Goal: Task Accomplishment & Management: Complete application form

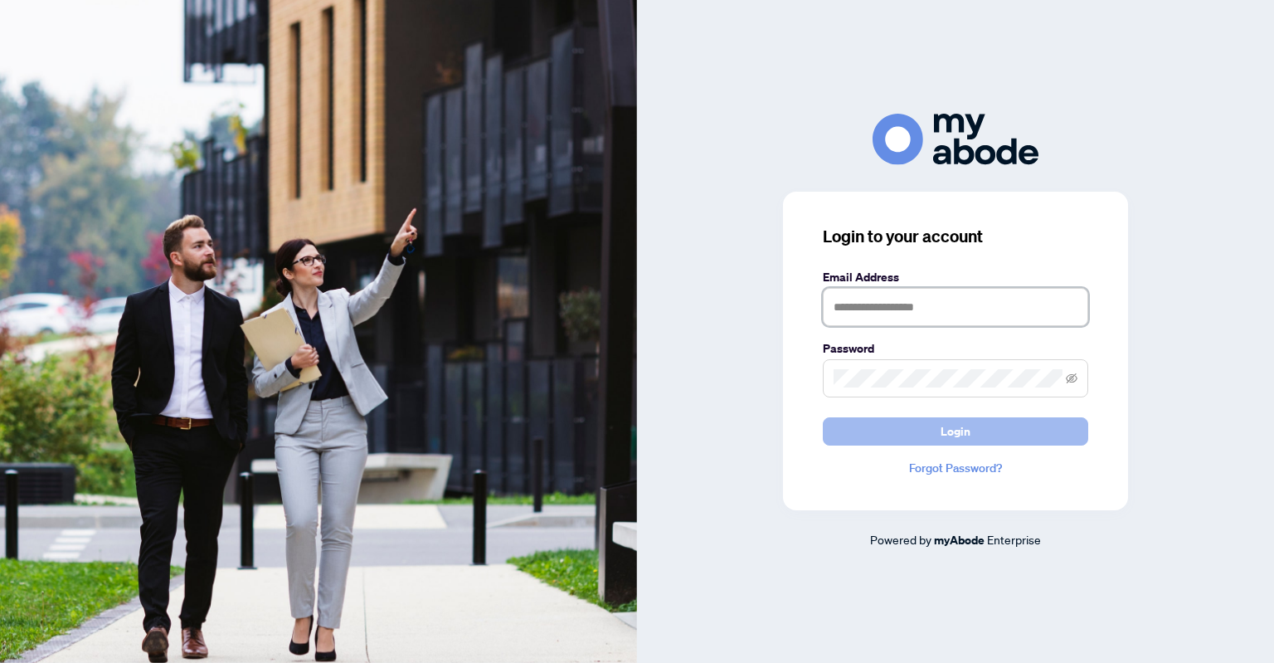
type input "**********"
click at [928, 432] on button "Login" at bounding box center [955, 431] width 265 height 28
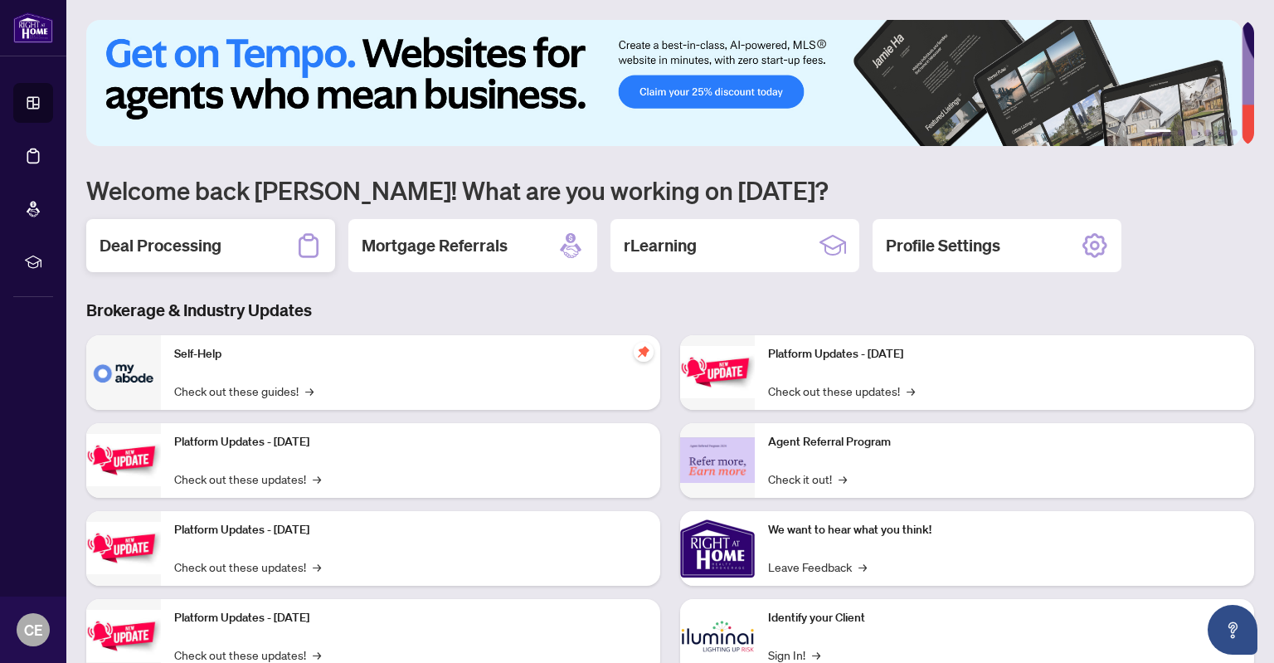
click at [252, 235] on div "Deal Processing" at bounding box center [210, 245] width 249 height 53
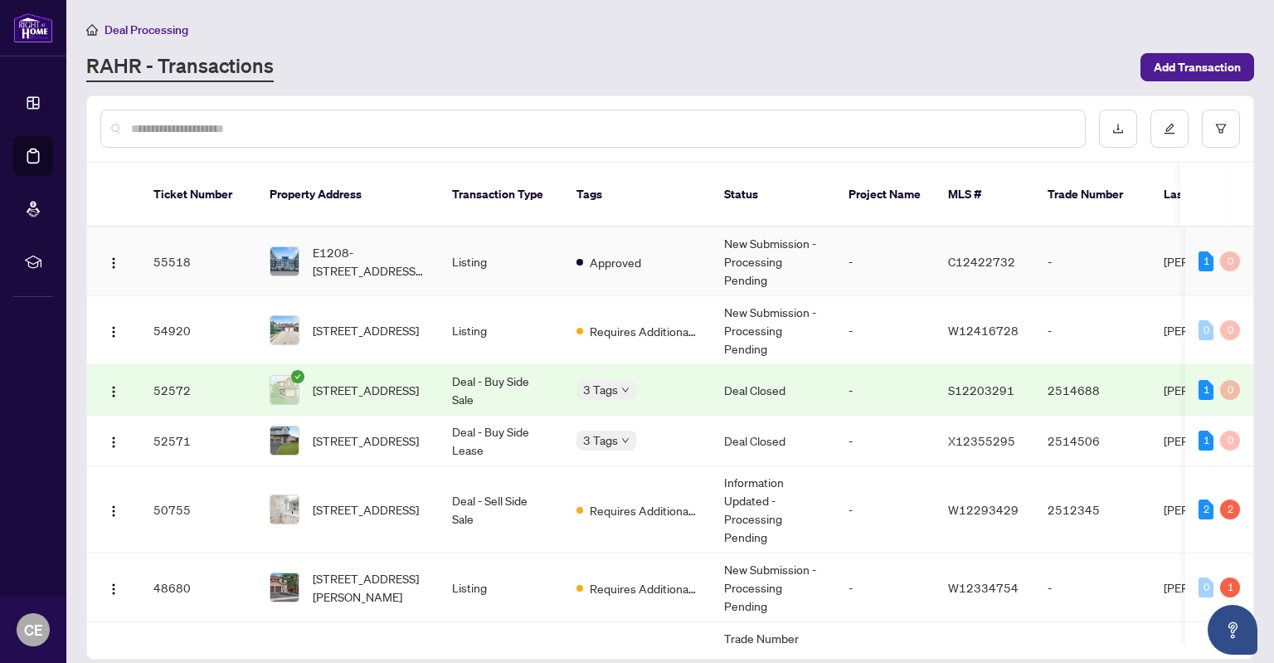
click at [554, 248] on td "Listing" at bounding box center [501, 261] width 124 height 69
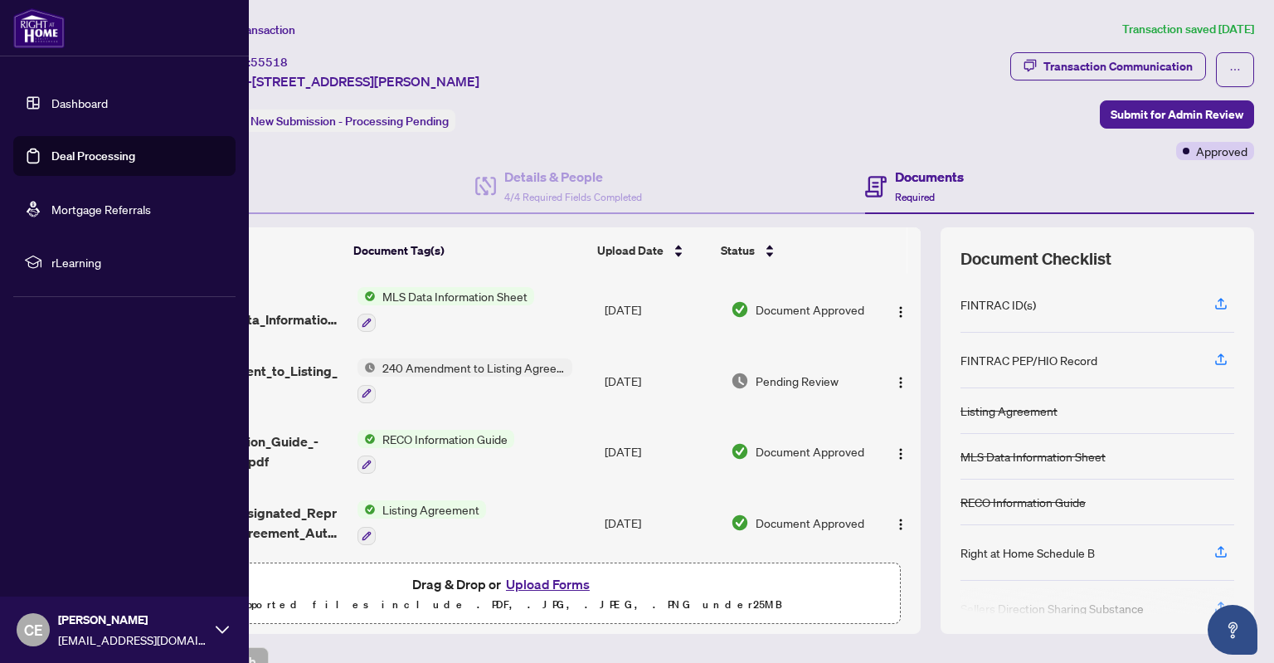
click at [51, 102] on link "Dashboard" at bounding box center [79, 102] width 56 height 15
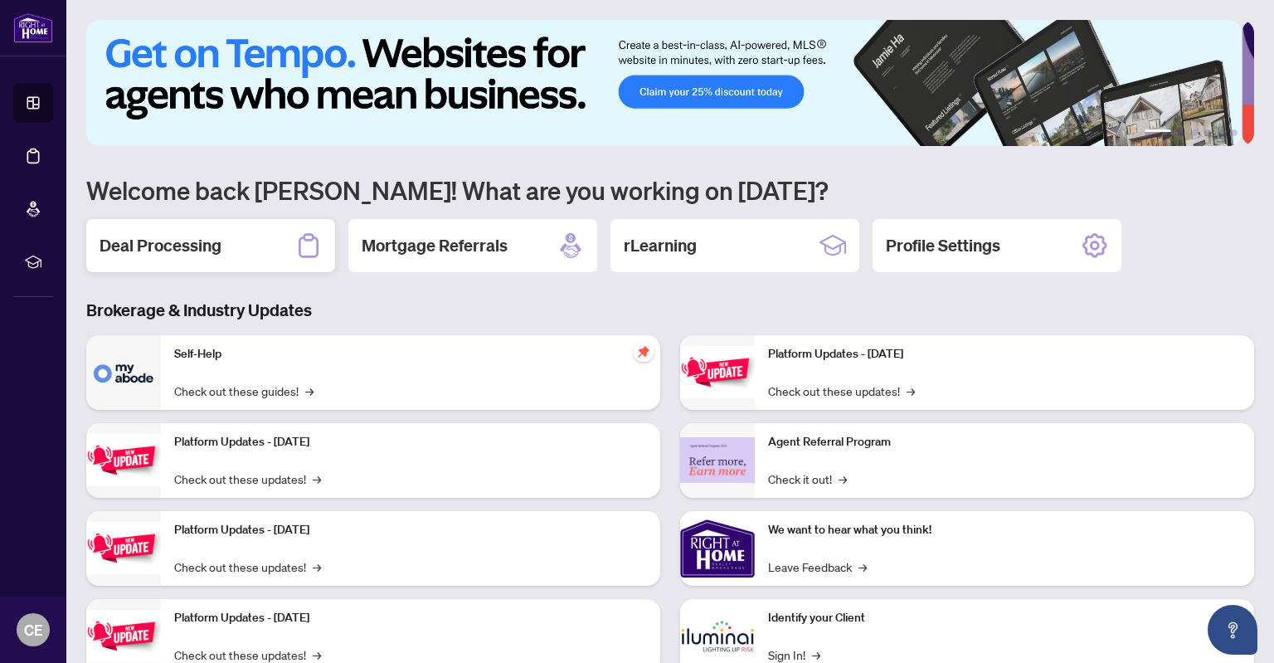
click at [198, 246] on h2 "Deal Processing" at bounding box center [161, 245] width 122 height 23
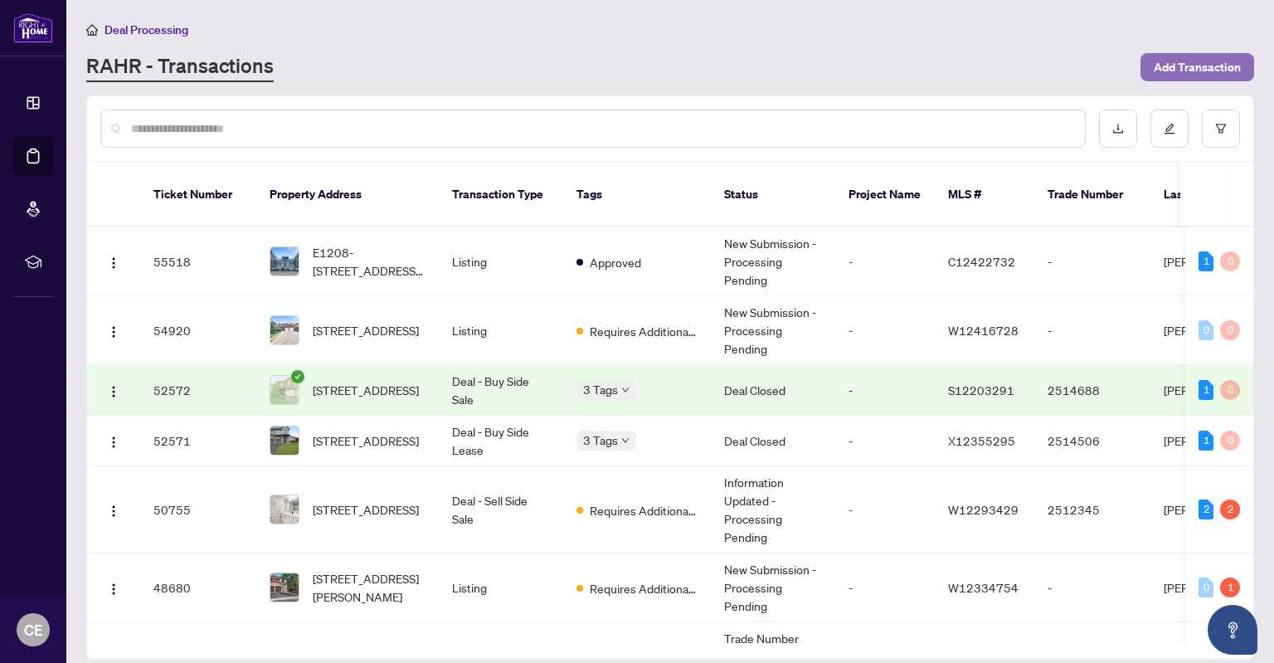
click at [1213, 57] on span "Add Transaction" at bounding box center [1197, 67] width 87 height 27
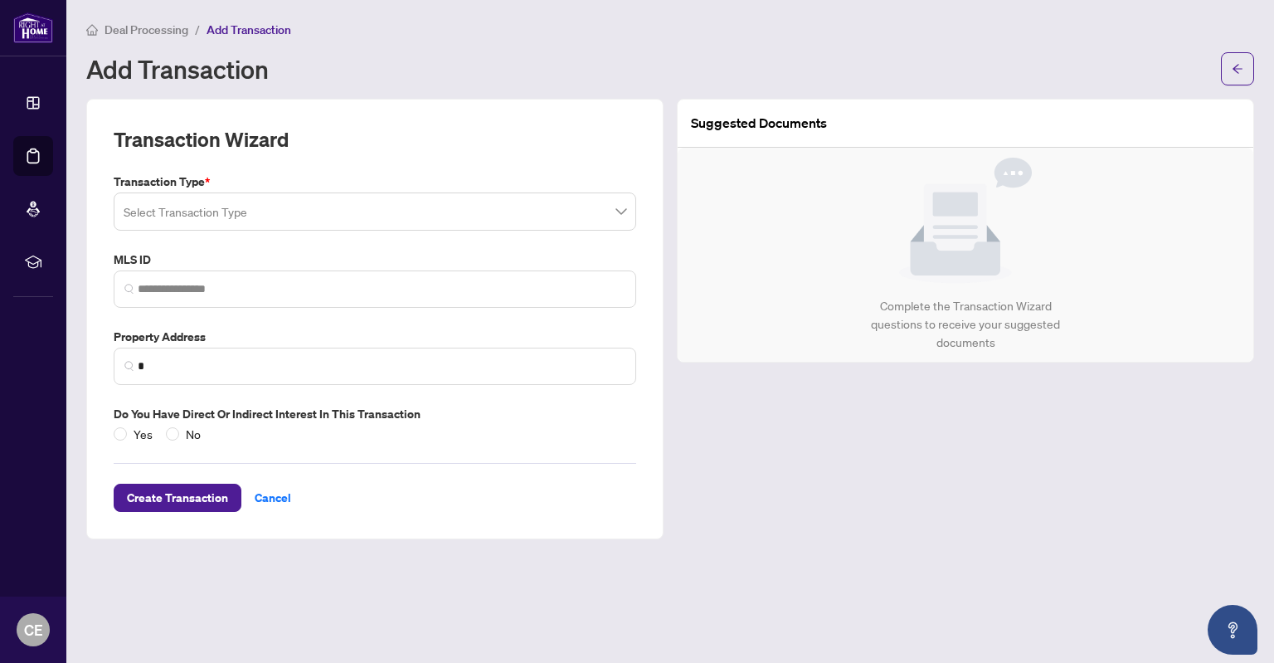
click at [549, 210] on input "search" at bounding box center [368, 214] width 488 height 36
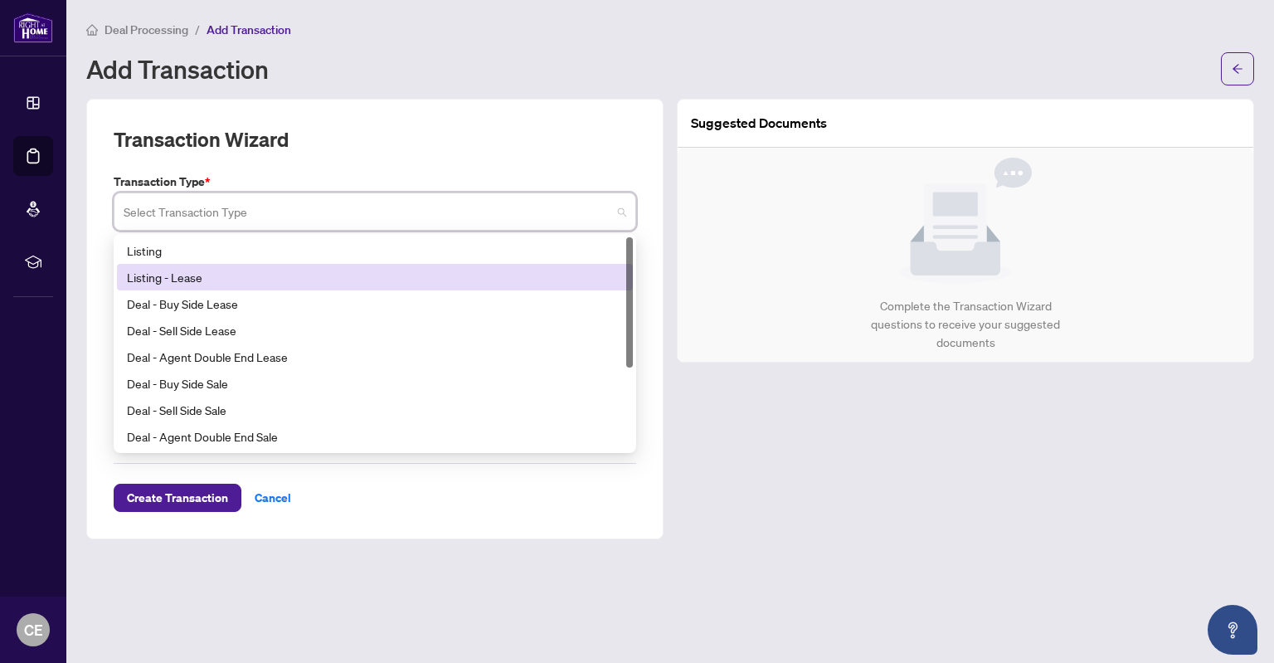
click at [449, 275] on div "Listing - Lease" at bounding box center [375, 277] width 496 height 18
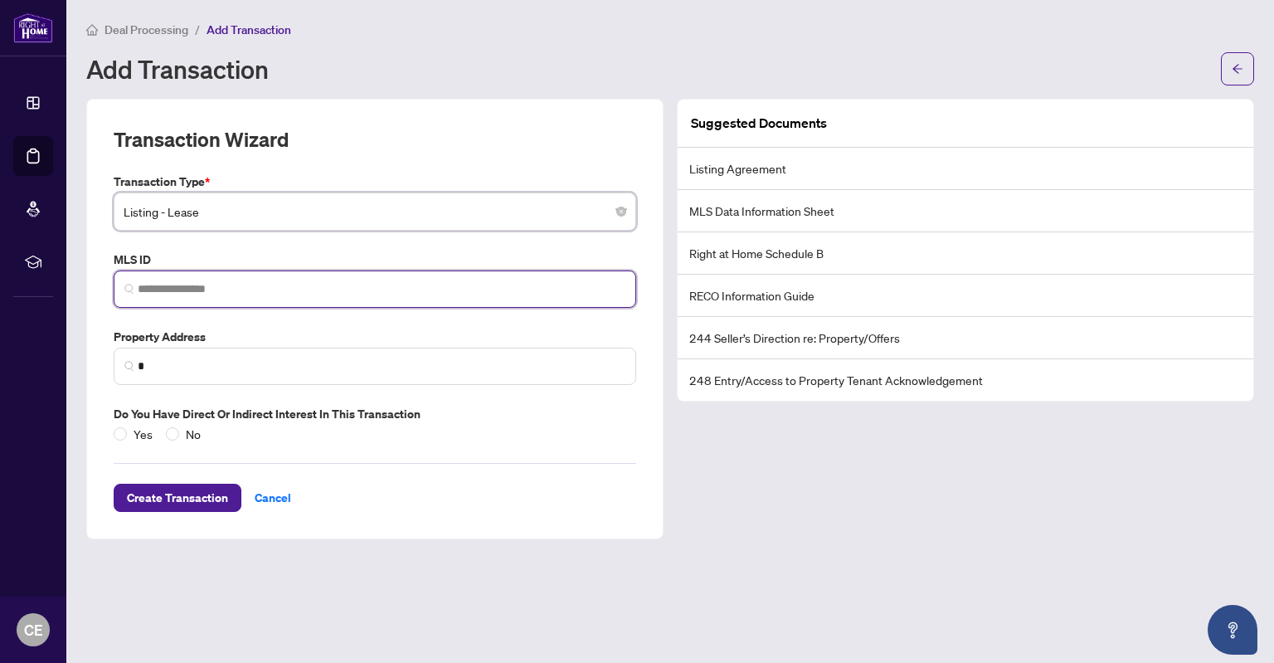
click at [400, 284] on input "search" at bounding box center [382, 288] width 488 height 17
paste input "*********"
type input "*********"
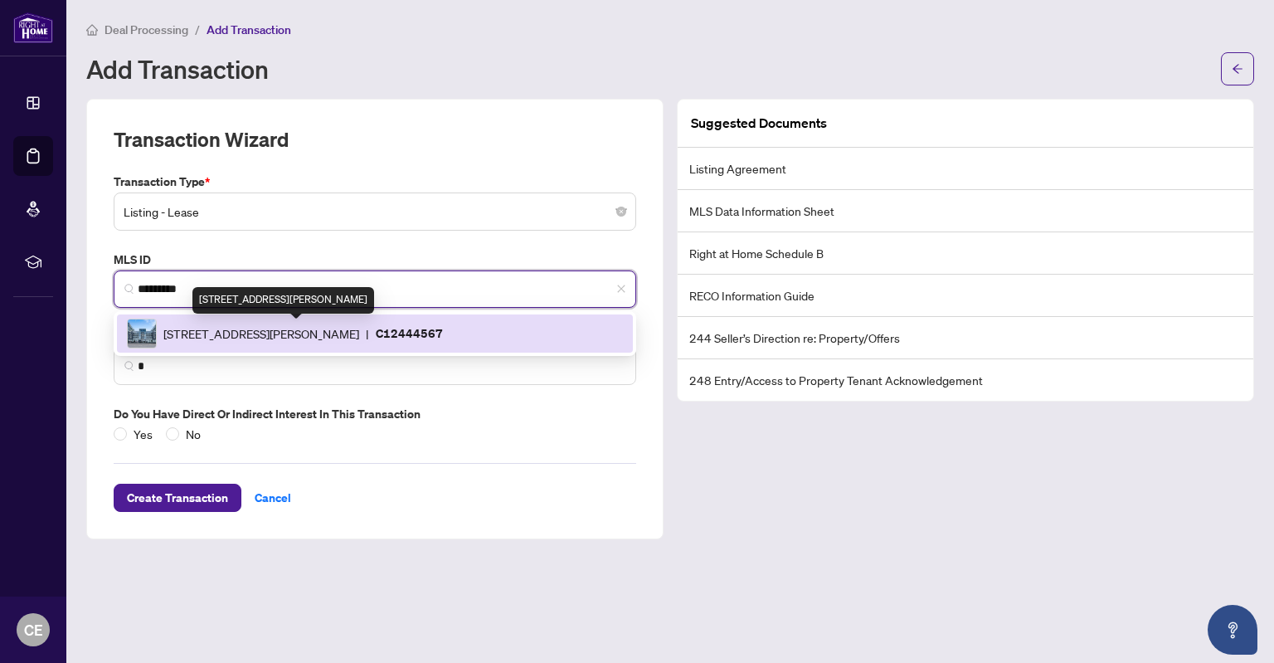
click at [359, 328] on span "[STREET_ADDRESS][PERSON_NAME]" at bounding box center [261, 333] width 196 height 18
type input "**********"
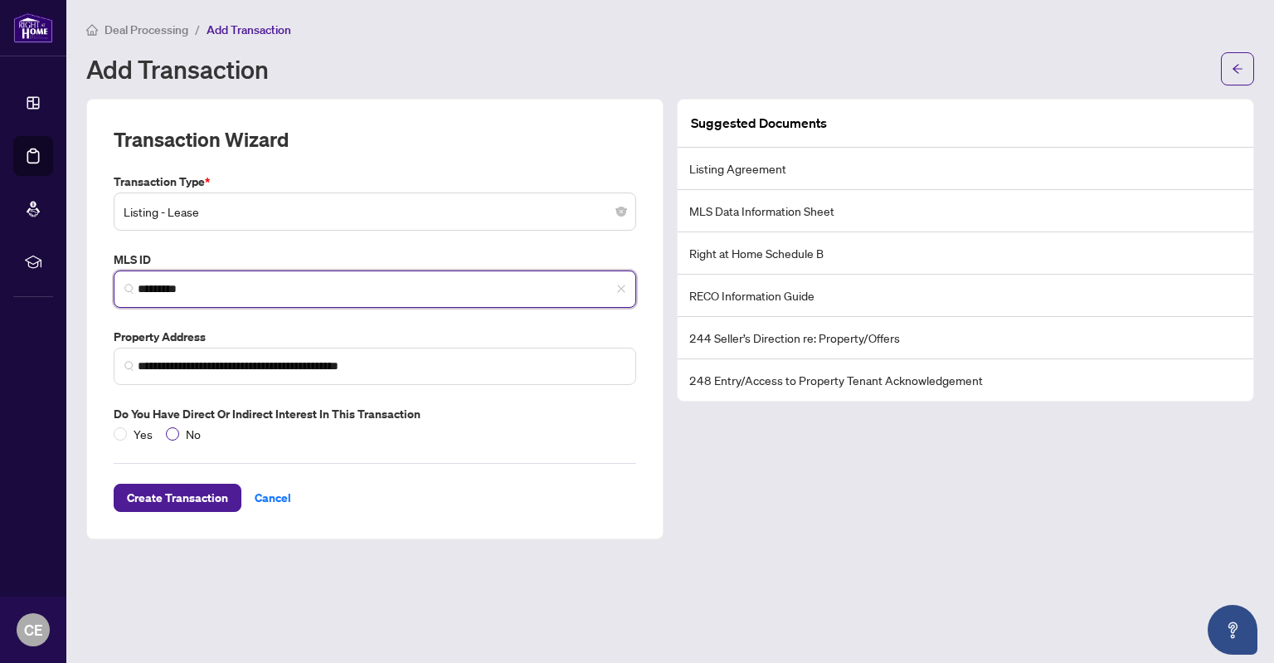
type input "*********"
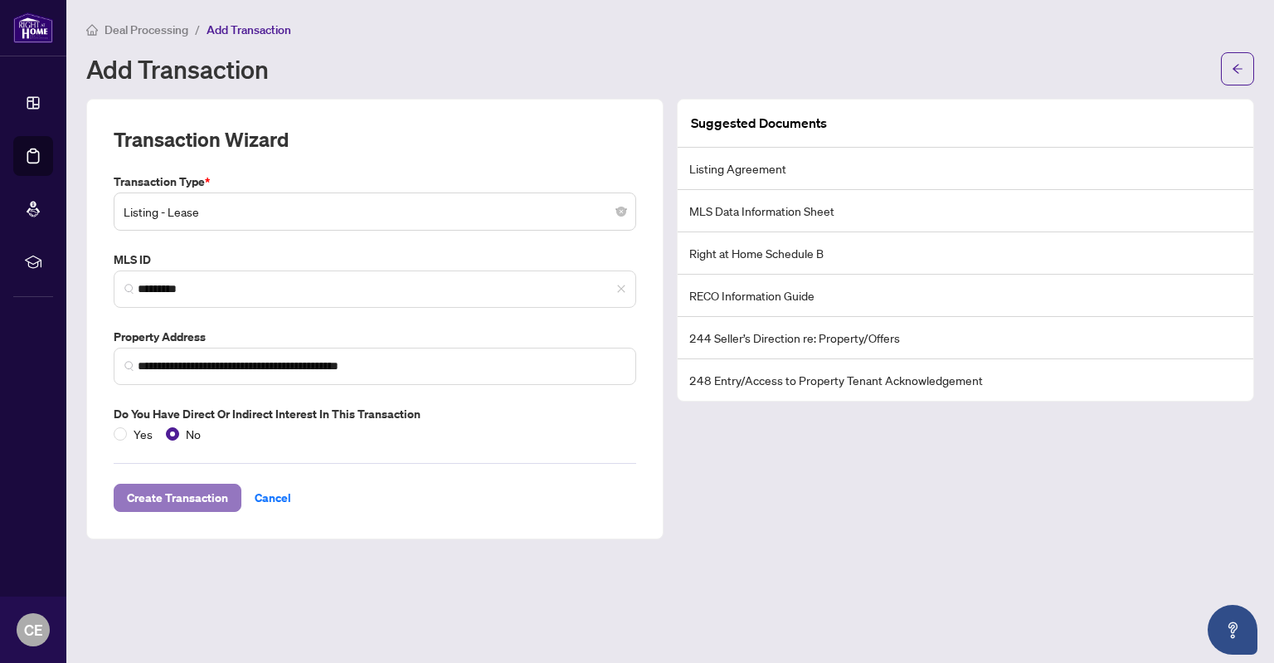
click at [157, 498] on span "Create Transaction" at bounding box center [177, 497] width 101 height 27
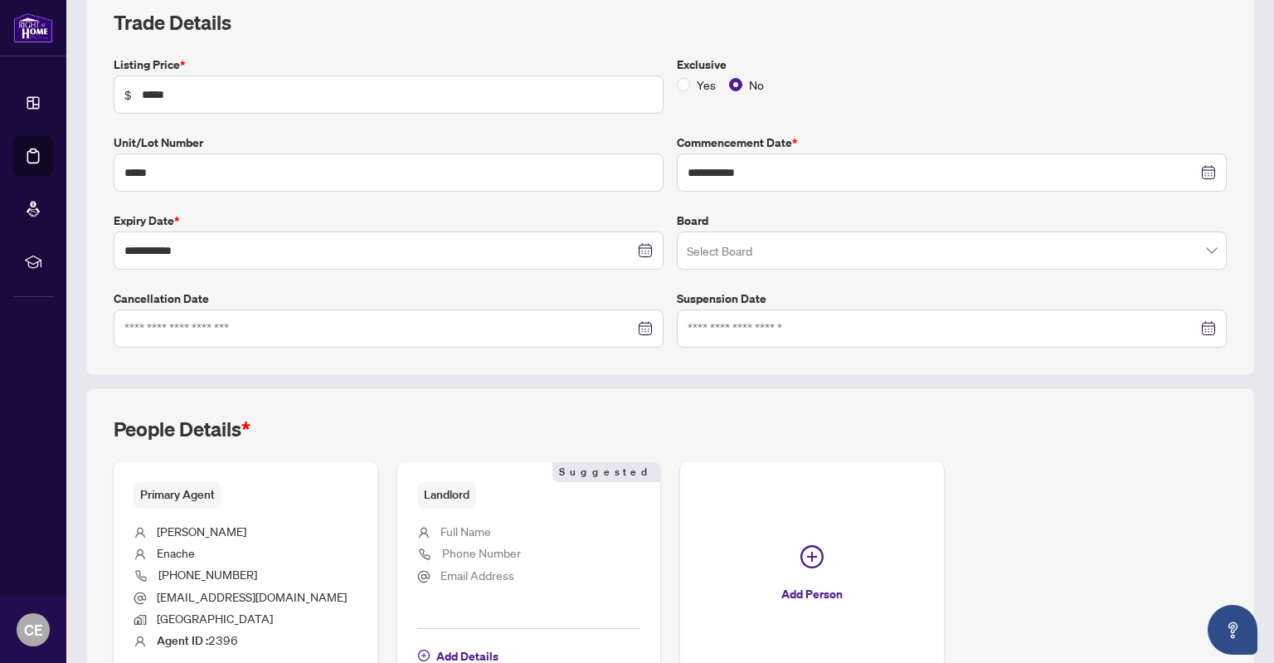
scroll to position [249, 0]
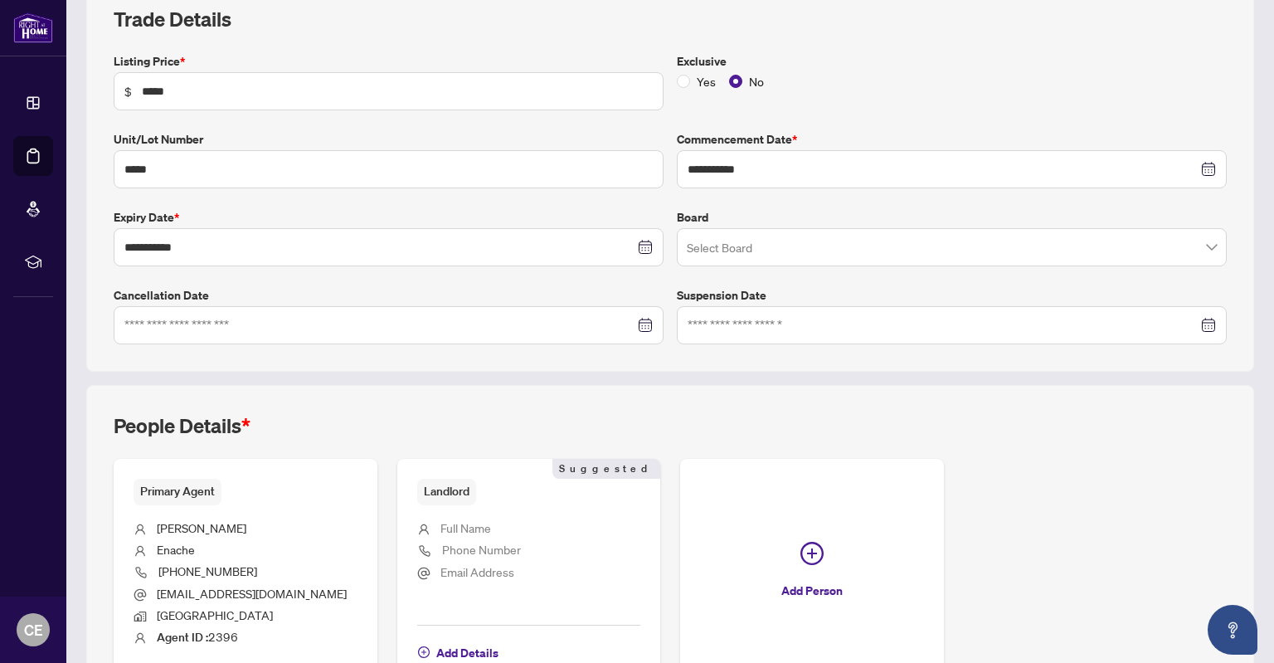
click at [751, 241] on input "search" at bounding box center [944, 249] width 515 height 36
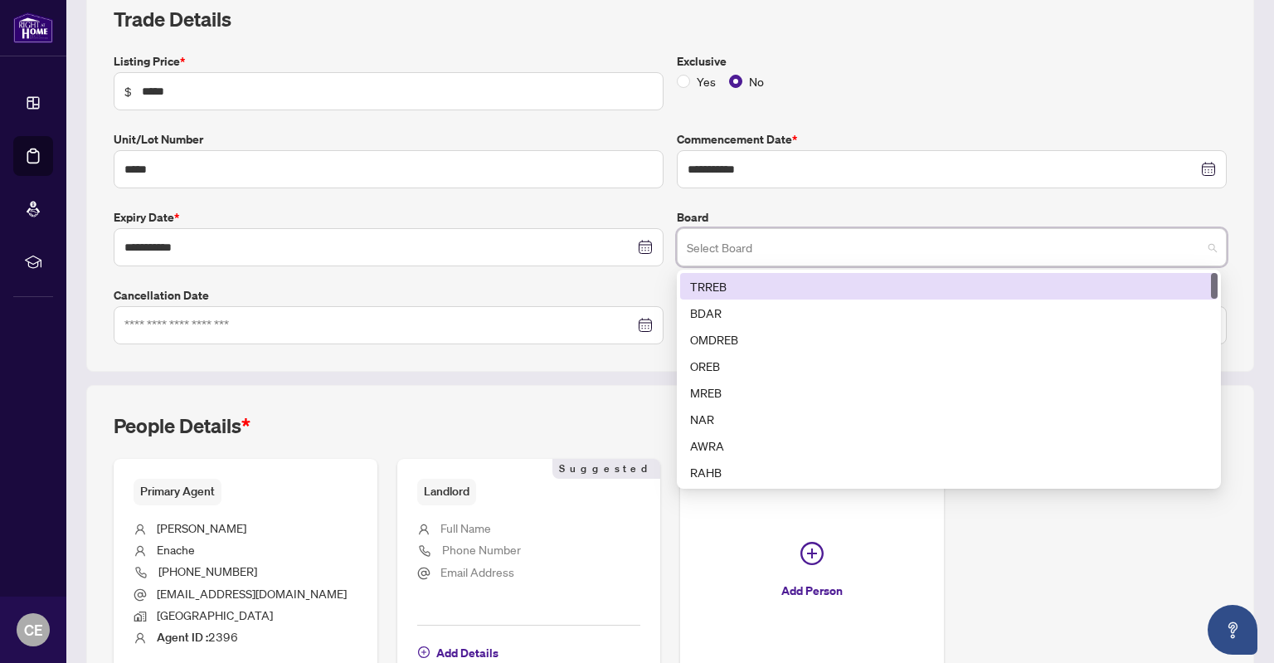
click at [743, 281] on div "TRREB" at bounding box center [949, 286] width 518 height 18
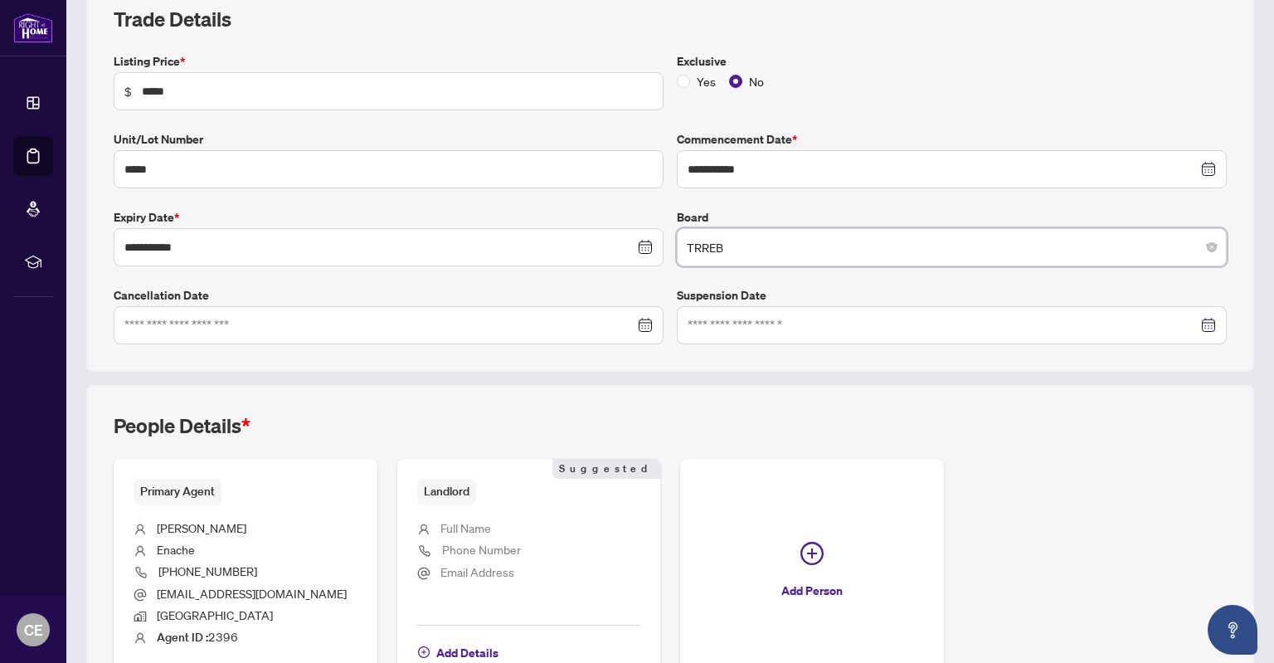
scroll to position [357, 0]
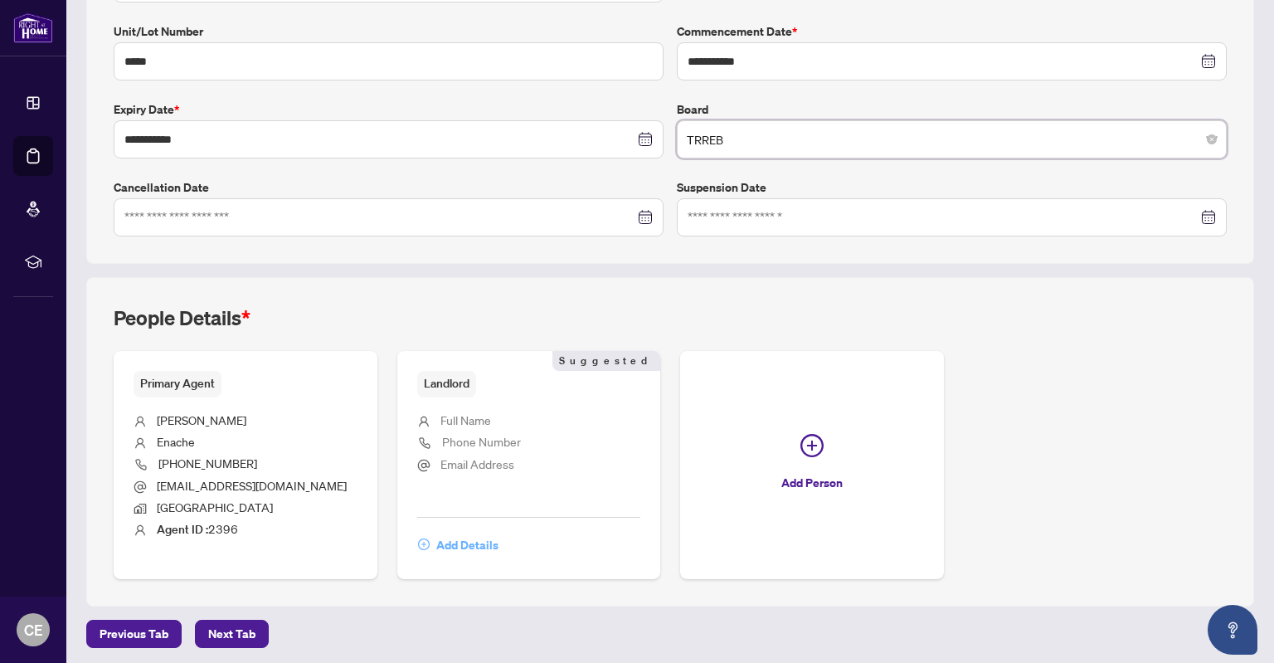
click at [449, 547] on span "Add Details" at bounding box center [467, 545] width 62 height 27
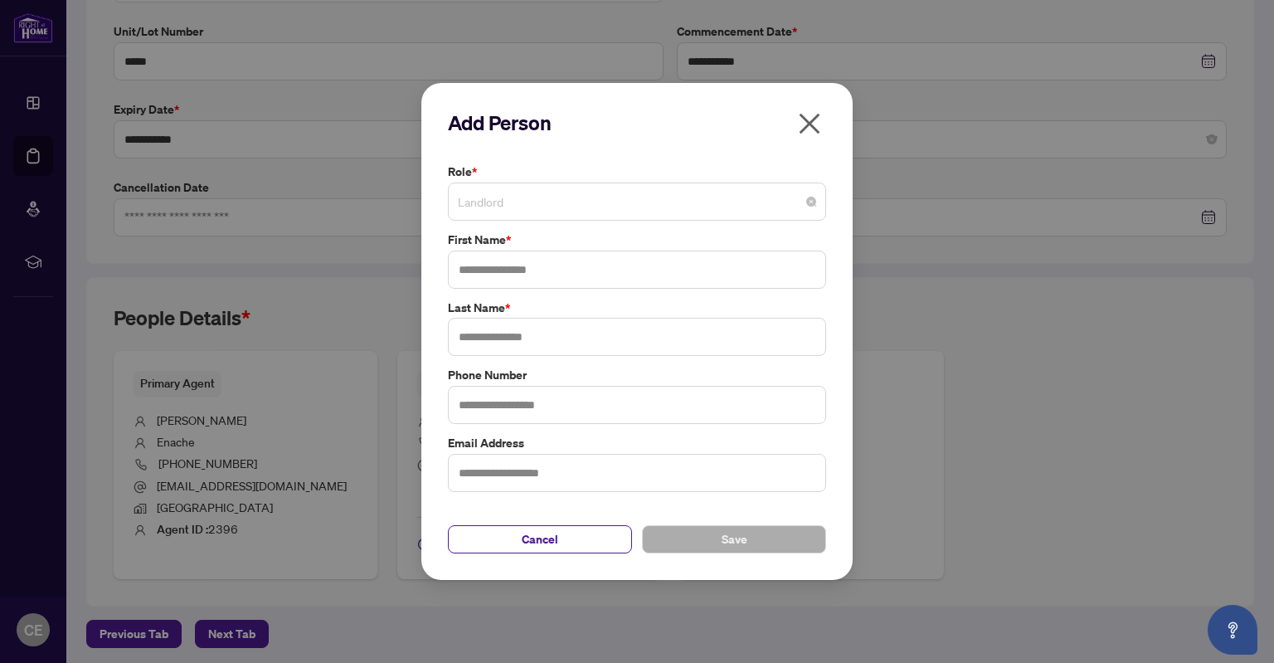
click at [557, 187] on div "Landlord" at bounding box center [637, 201] width 378 height 38
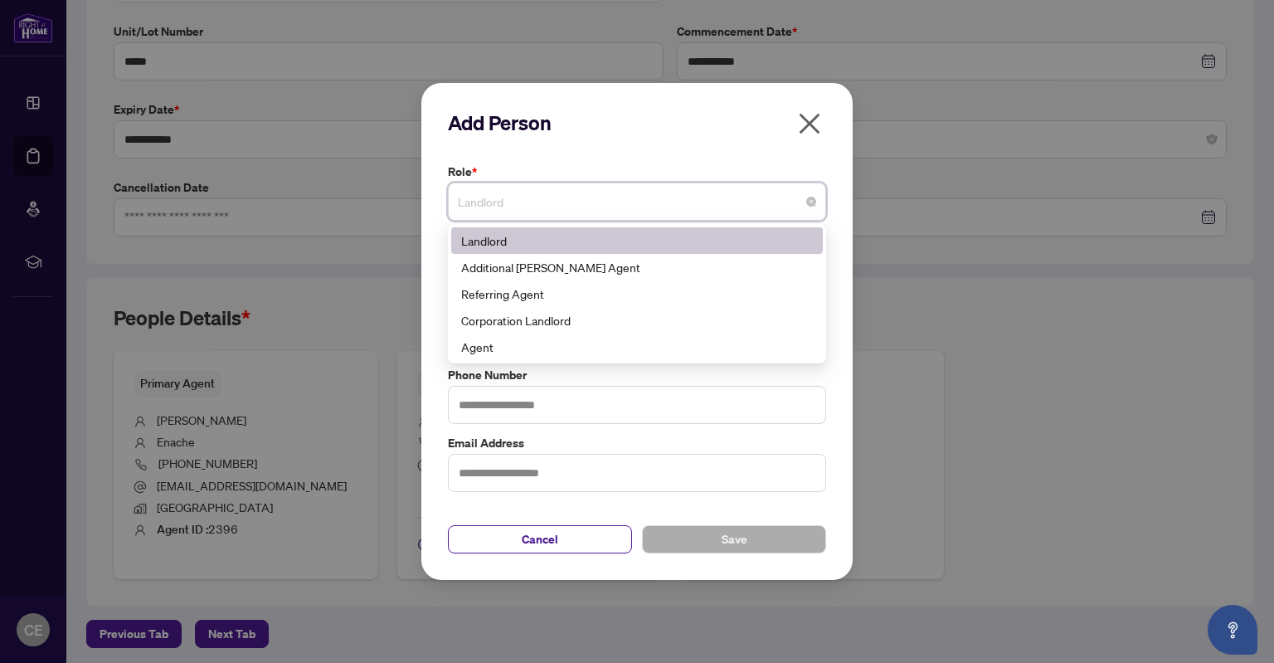
click at [547, 245] on div "Landlord" at bounding box center [637, 240] width 352 height 18
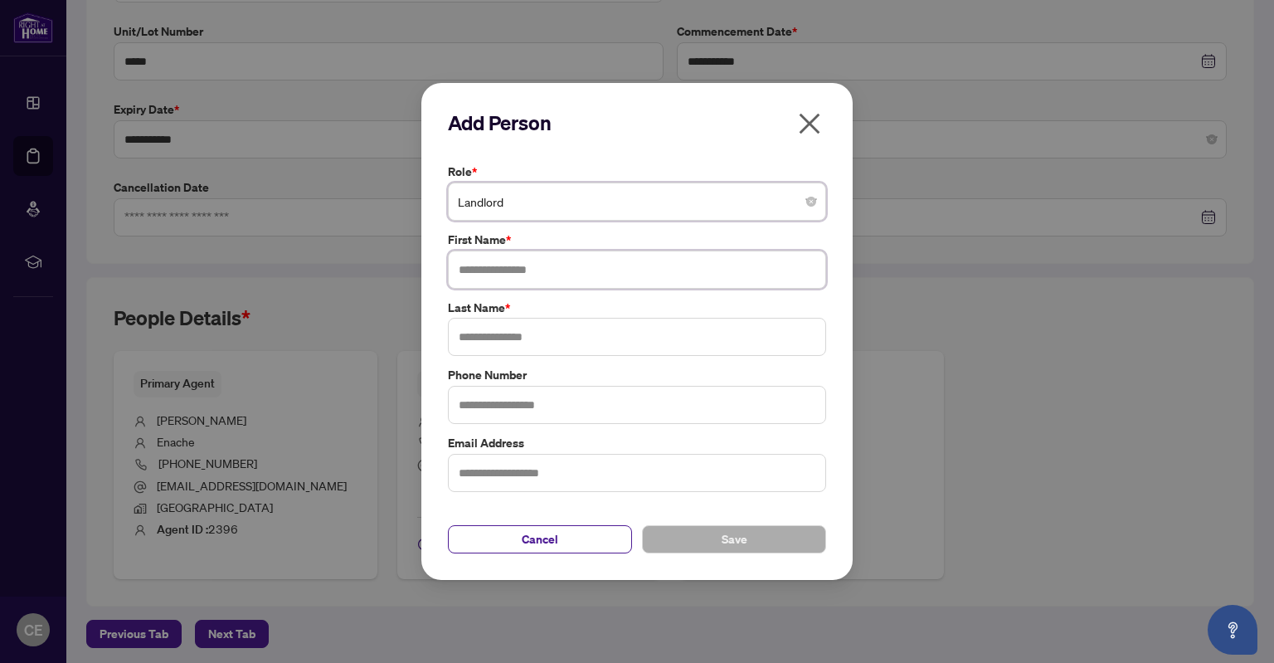
click at [590, 275] on input "text" at bounding box center [637, 269] width 378 height 38
type input "******"
type input "****"
click at [727, 535] on span "Save" at bounding box center [735, 539] width 26 height 27
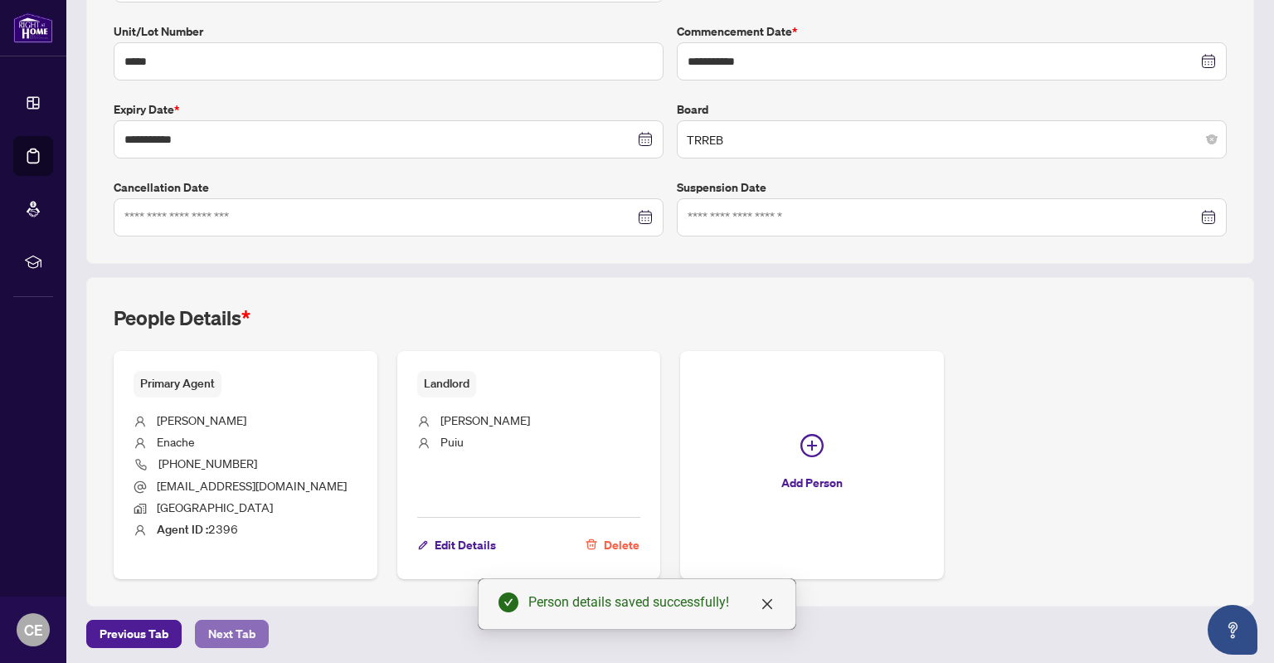
click at [214, 624] on span "Next Tab" at bounding box center [231, 633] width 47 height 27
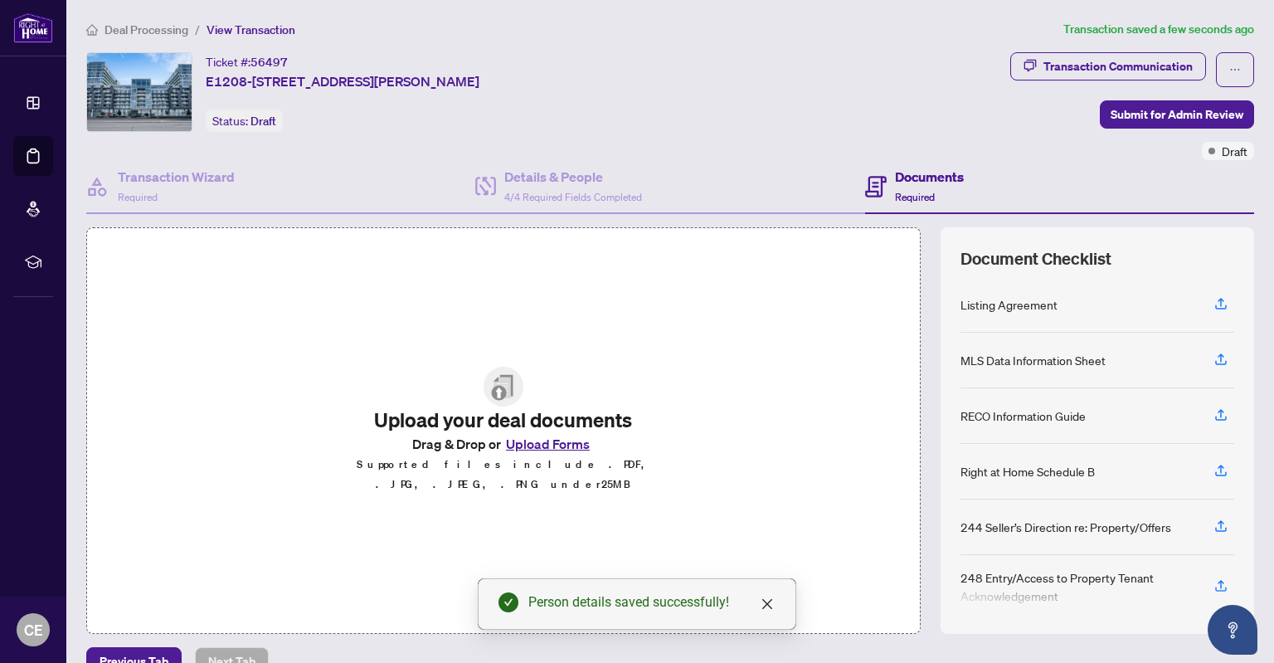
click at [549, 448] on button "Upload Forms" at bounding box center [548, 444] width 94 height 22
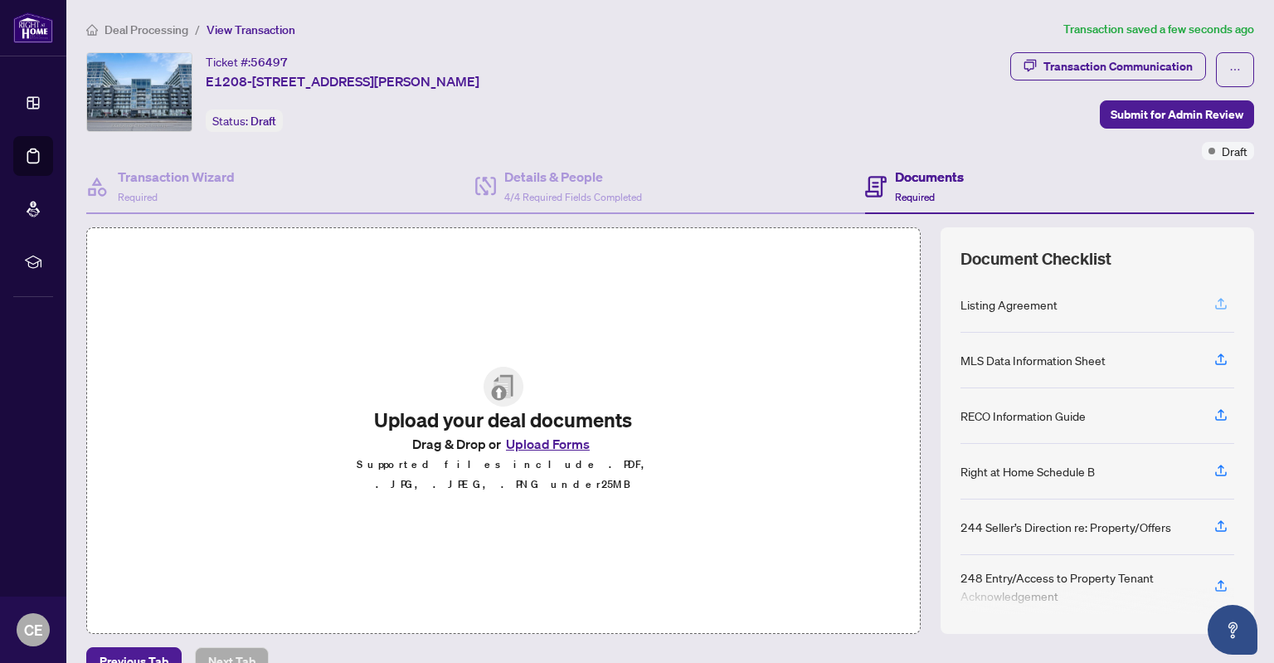
click at [1213, 301] on icon "button" at bounding box center [1220, 303] width 15 height 15
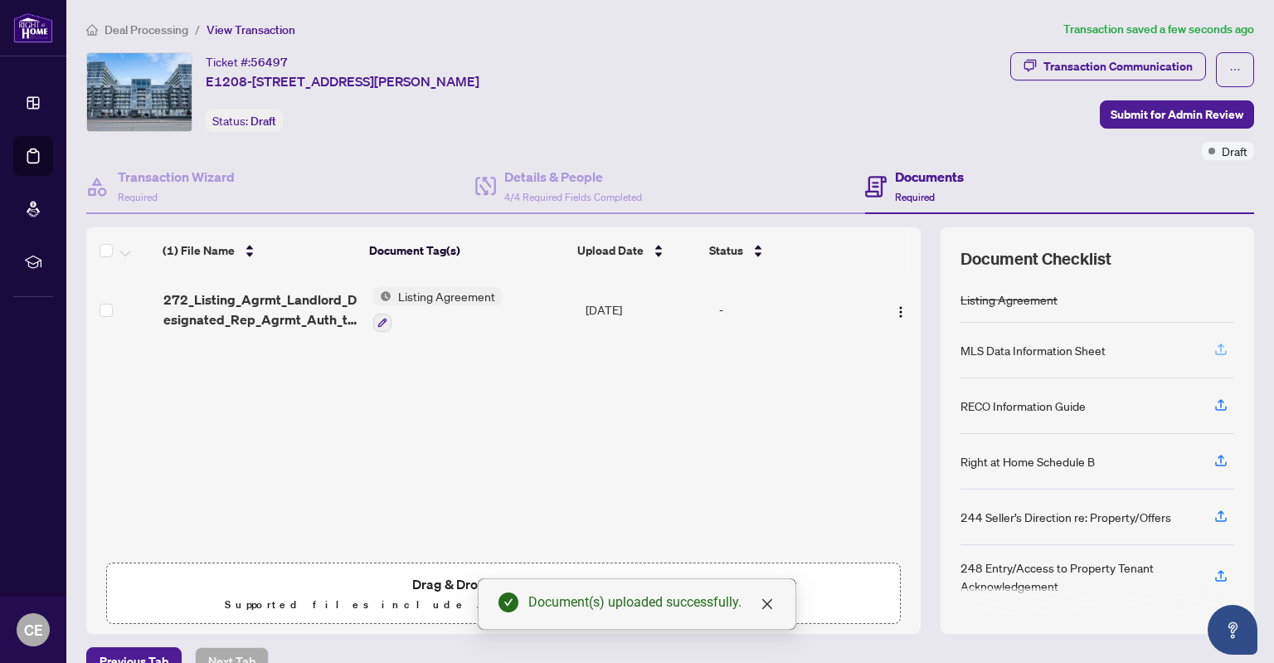
click at [1213, 346] on icon "button" at bounding box center [1220, 349] width 15 height 15
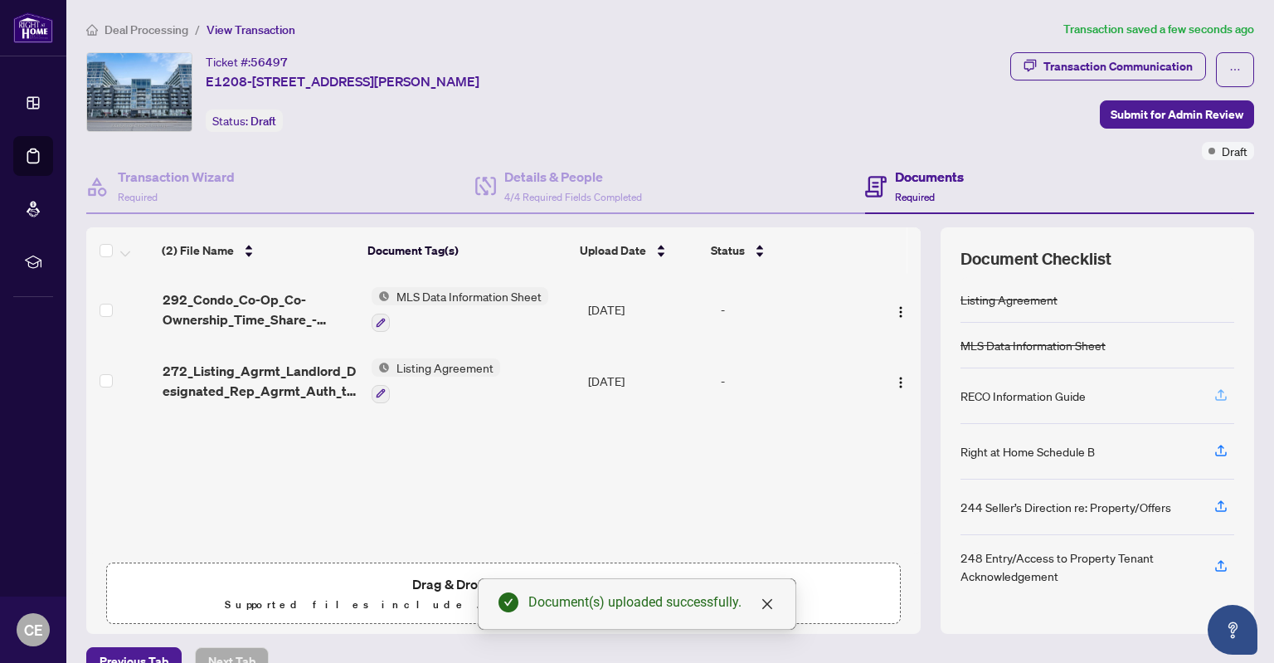
click at [1213, 391] on icon "button" at bounding box center [1220, 394] width 15 height 15
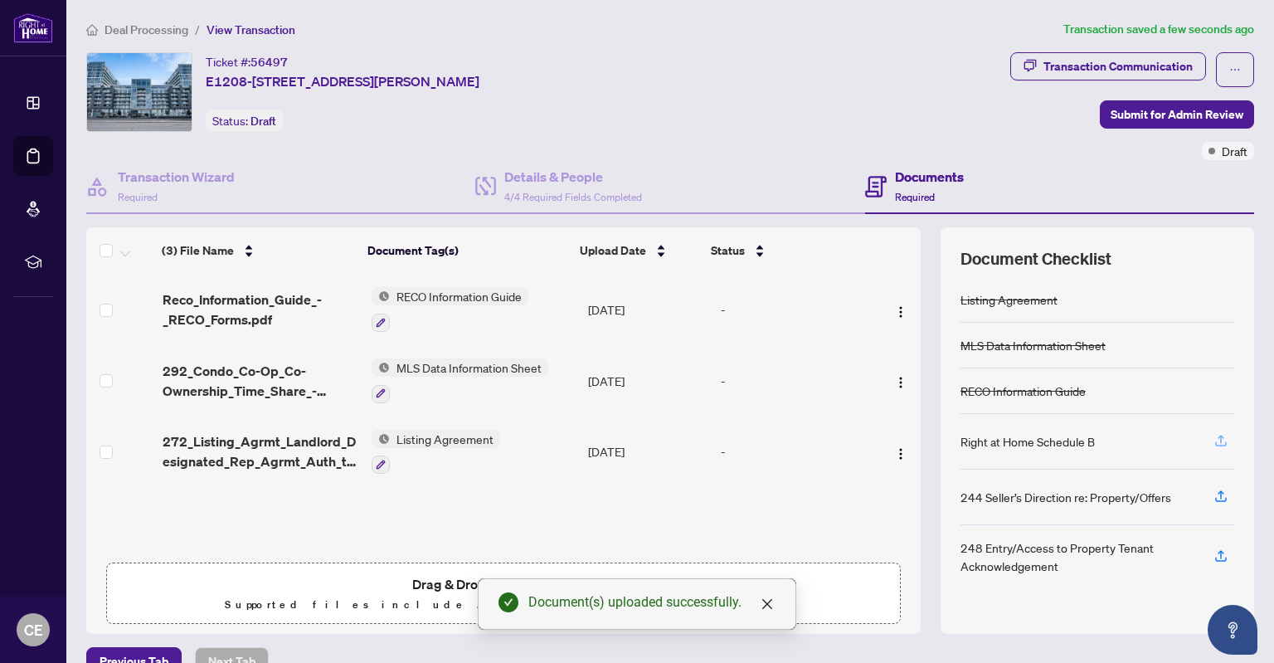
click at [1217, 436] on icon "button" at bounding box center [1220, 439] width 7 height 8
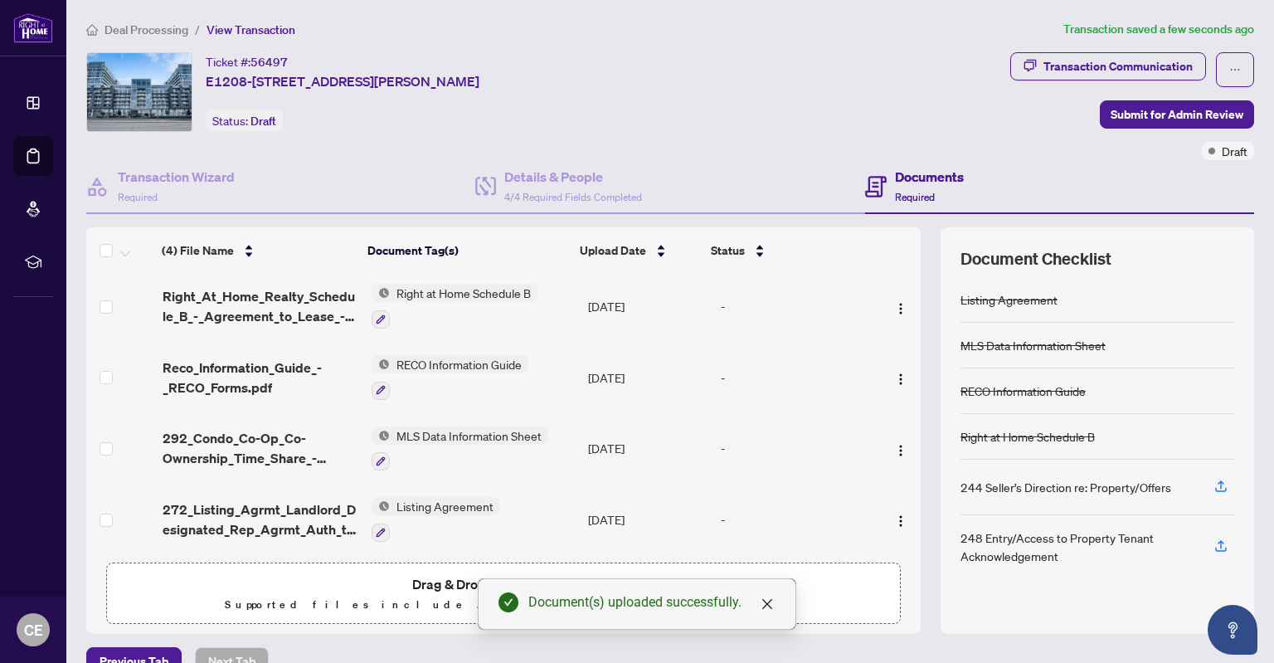
scroll to position [6, 0]
click at [1154, 115] on span "Submit for Admin Review" at bounding box center [1176, 114] width 133 height 27
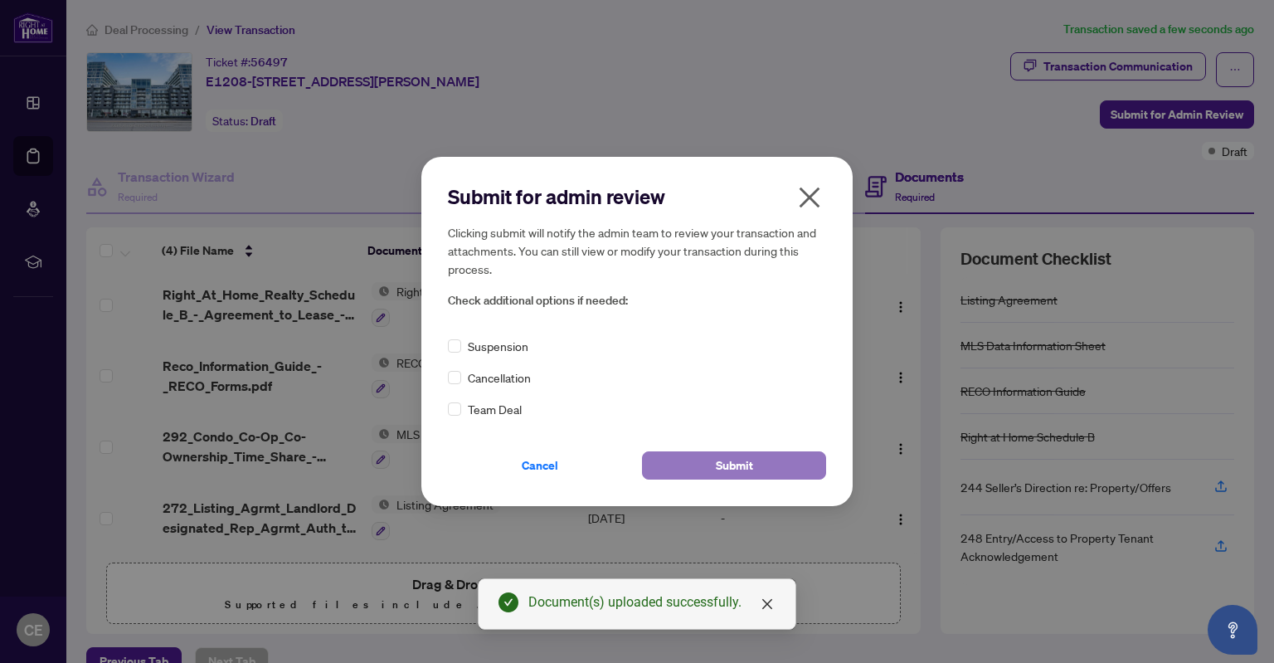
click at [719, 464] on span "Submit" at bounding box center [734, 465] width 37 height 27
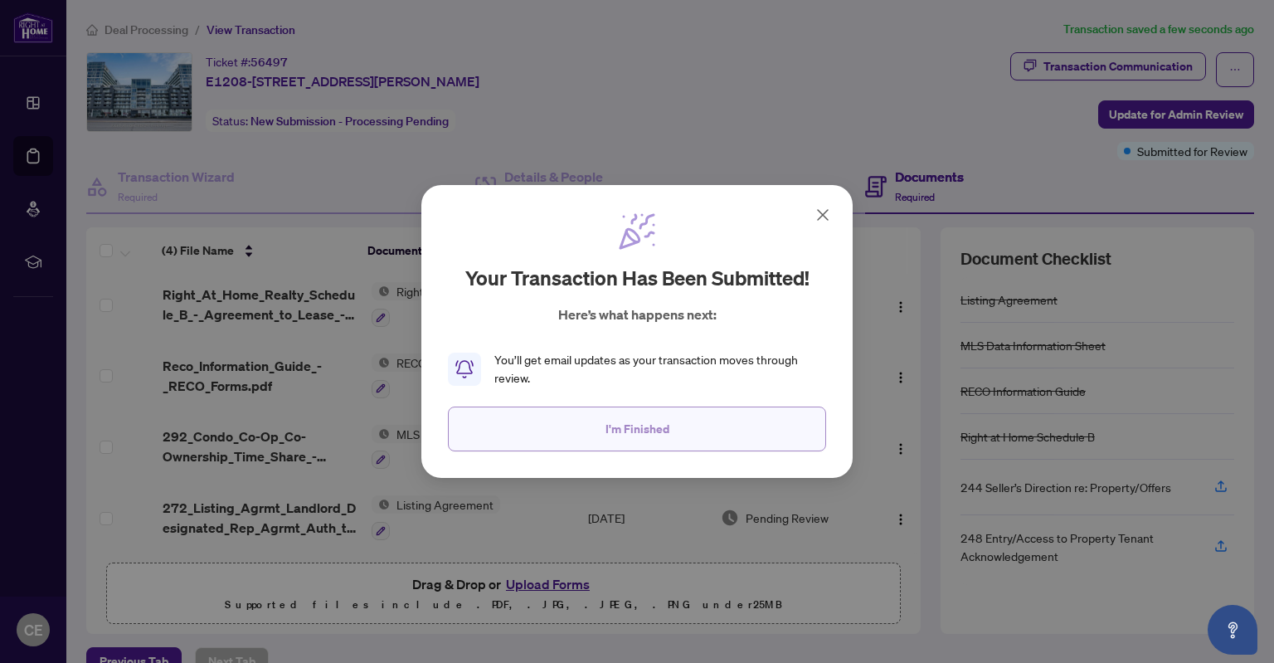
click at [708, 424] on button "I'm Finished" at bounding box center [637, 428] width 378 height 45
